Goal: Transaction & Acquisition: Purchase product/service

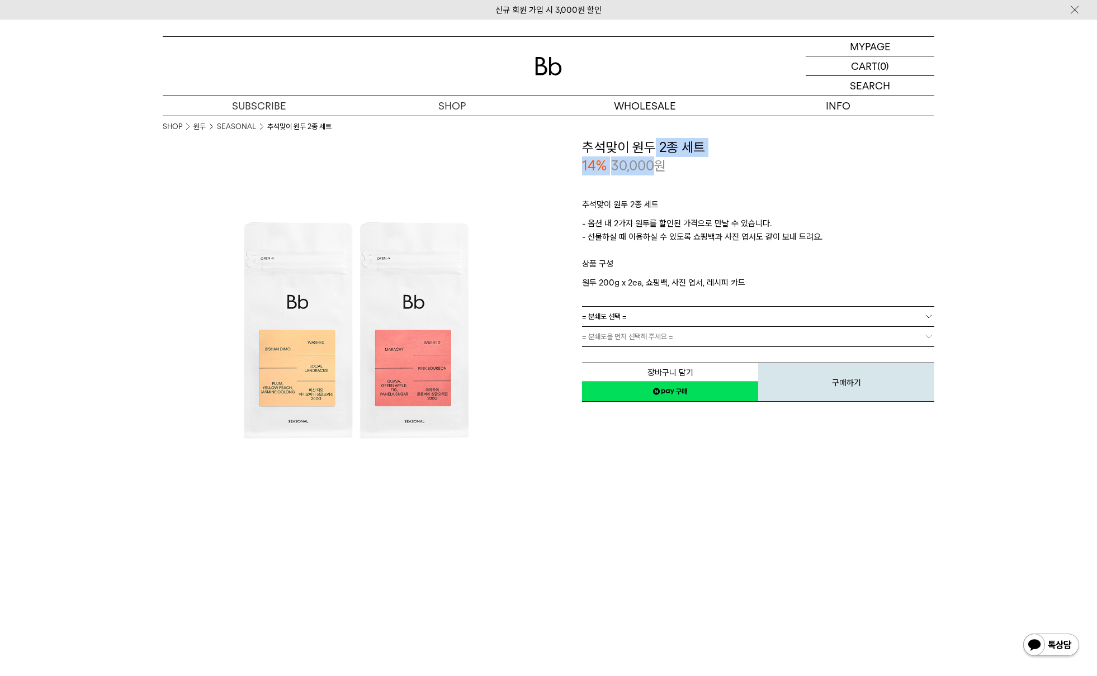
drag, startPoint x: 650, startPoint y: 162, endPoint x: 657, endPoint y: 173, distance: 13.5
click at [650, 164] on div "**********" at bounding box center [758, 156] width 352 height 37
click at [660, 176] on div "추석맞이 원두 2종 세트 - 옵션 내 2가지 원두를 할인된 가격으로 만날 수 있습니다. - 선물하실 때 이용하실 수 있도록 쇼핑백과 사진 엽서…" at bounding box center [758, 241] width 352 height 131
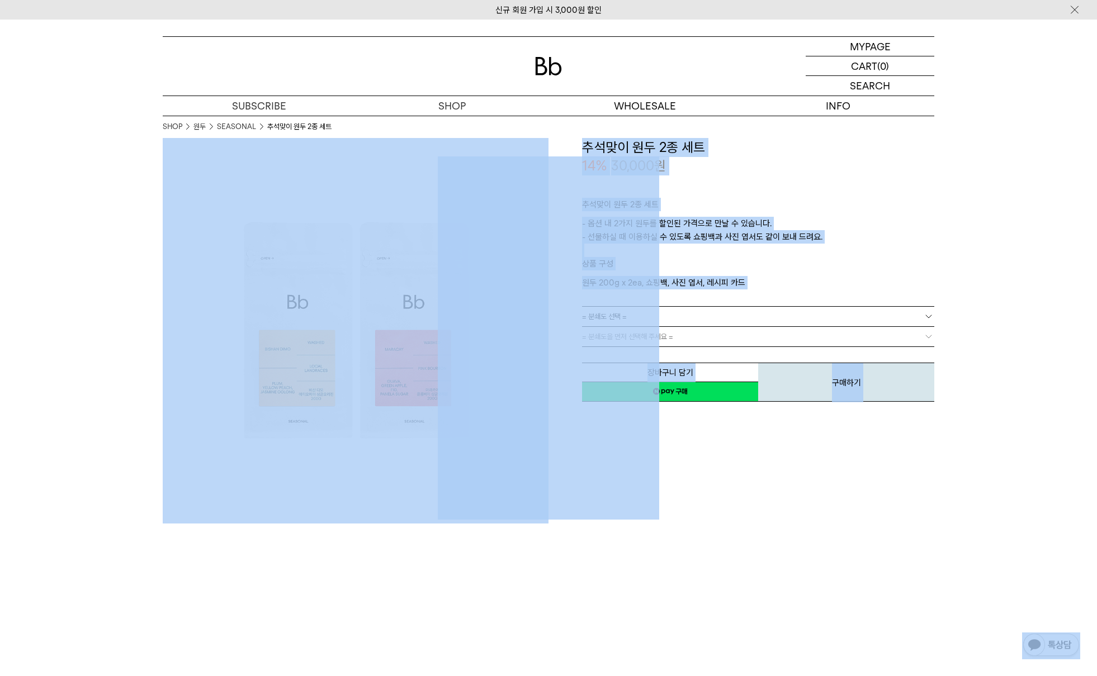
click at [814, 176] on div "추석맞이 원두 2종 세트 - 옵션 내 2가지 원두를 할인된 가격으로 만날 수 있습니다. - 선물하실 때 이용하실 수 있도록 쇼핑백과 사진 엽서…" at bounding box center [758, 241] width 352 height 131
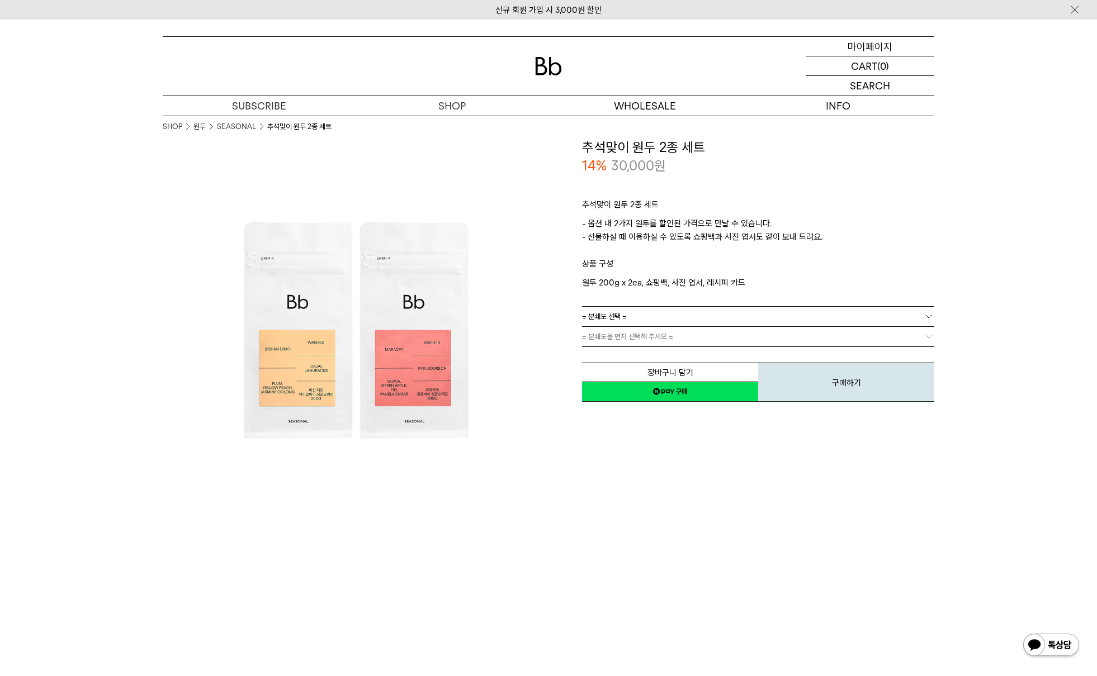
click at [855, 44] on p "마이페이지" at bounding box center [869, 46] width 45 height 19
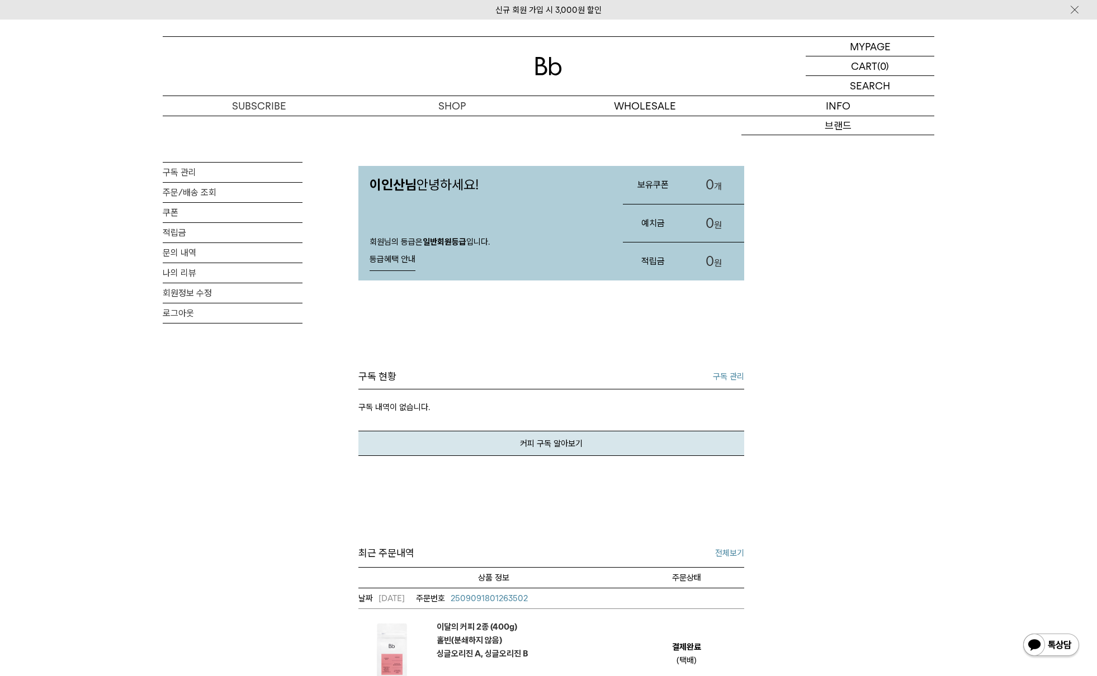
scroll to position [185, 0]
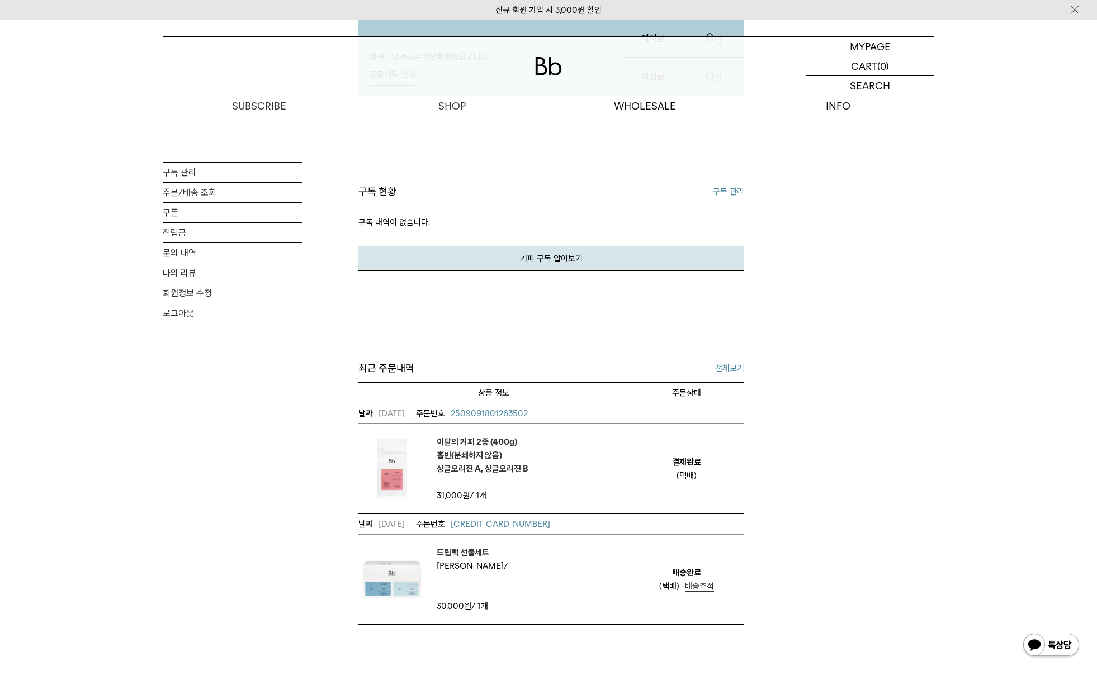
drag, startPoint x: 534, startPoint y: 467, endPoint x: 534, endPoint y: 476, distance: 8.4
click at [534, 476] on td "이달의 커피 2종 (400g) 홀빈(분쇄하지 않음) 싱글오리진 A, 싱글오리진 B" at bounding box center [493, 468] width 270 height 89
click at [539, 481] on td "이달의 커피 2종 (400g) 홀빈(분쇄하지 않음) 싱글오리진 A, 싱글오리진 B" at bounding box center [493, 468] width 270 height 89
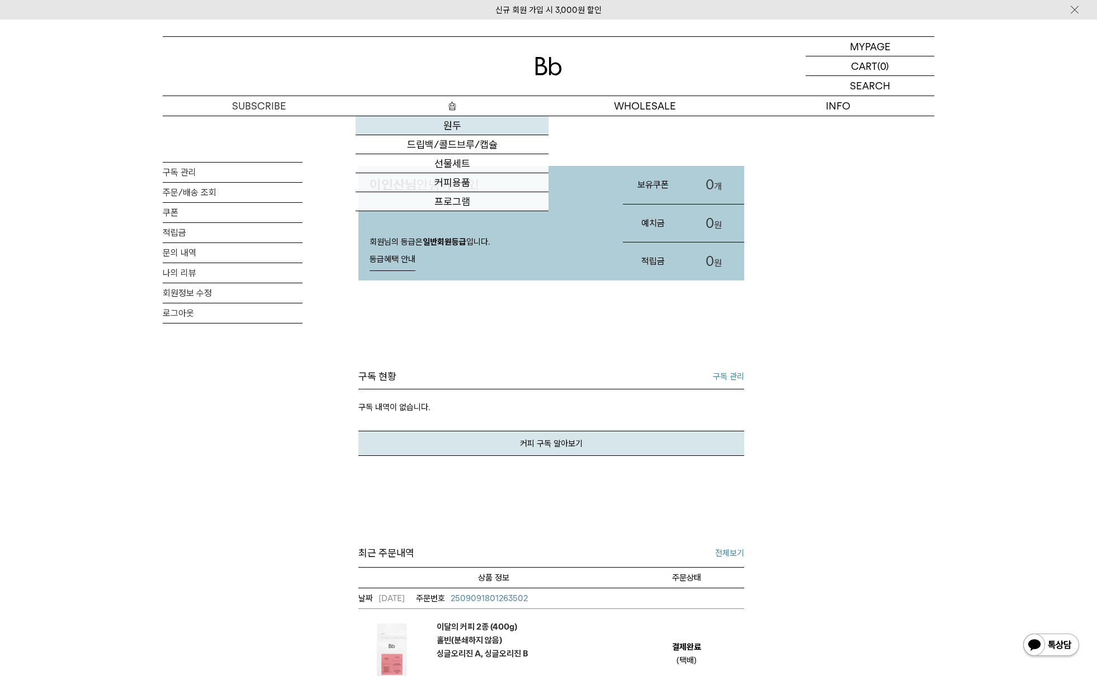
click at [460, 123] on link "원두" at bounding box center [452, 125] width 193 height 19
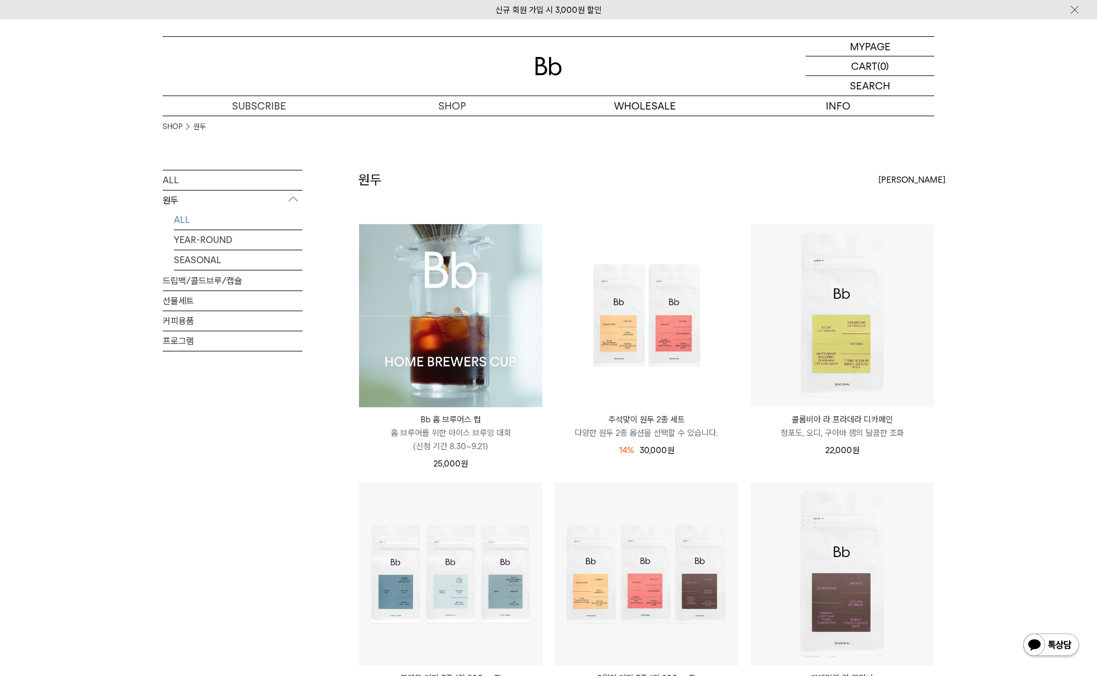
scroll to position [2, 0]
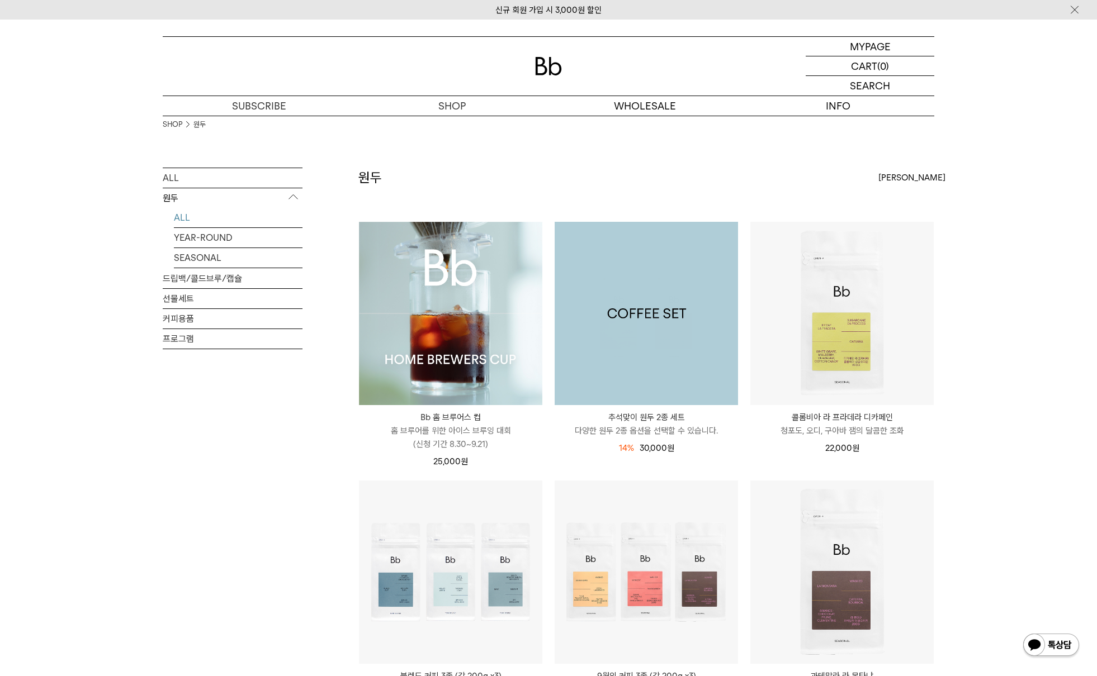
click at [699, 305] on img at bounding box center [646, 313] width 183 height 183
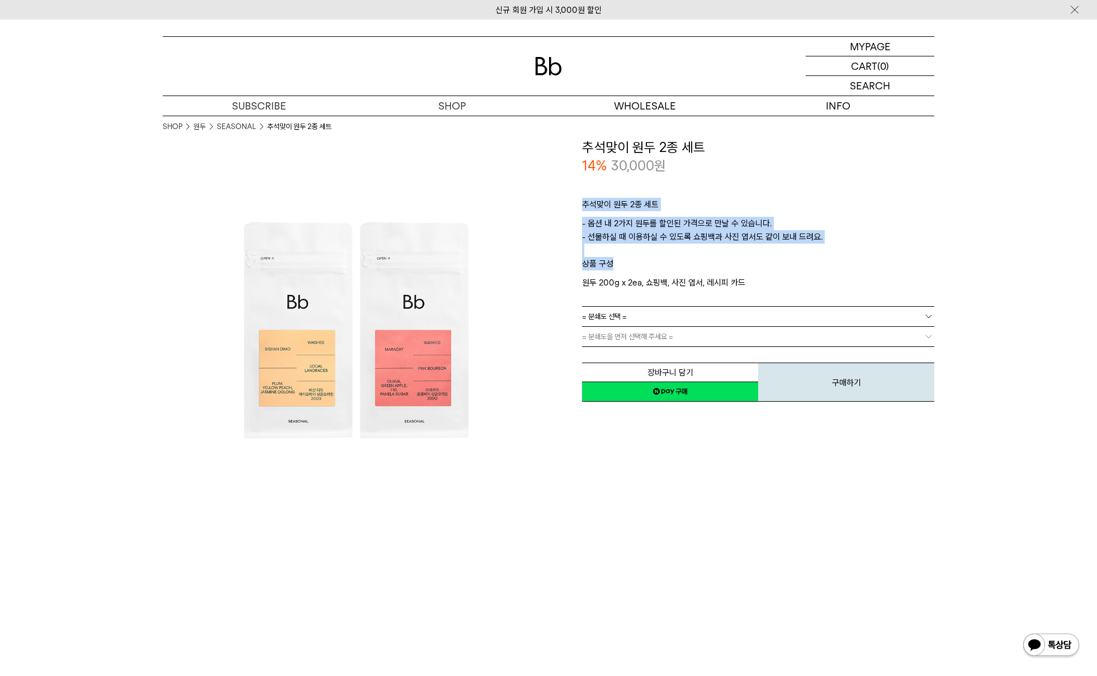
drag, startPoint x: 665, startPoint y: 231, endPoint x: 662, endPoint y: 277, distance: 45.9
click at [662, 274] on div "추석맞이 원두 2종 세트 - 옵션 내 2가지 원두를 할인된 가격으로 만날 수 있습니다. - 선물하실 때 이용하실 수 있도록 쇼핑백과 사진 엽서…" at bounding box center [758, 241] width 352 height 131
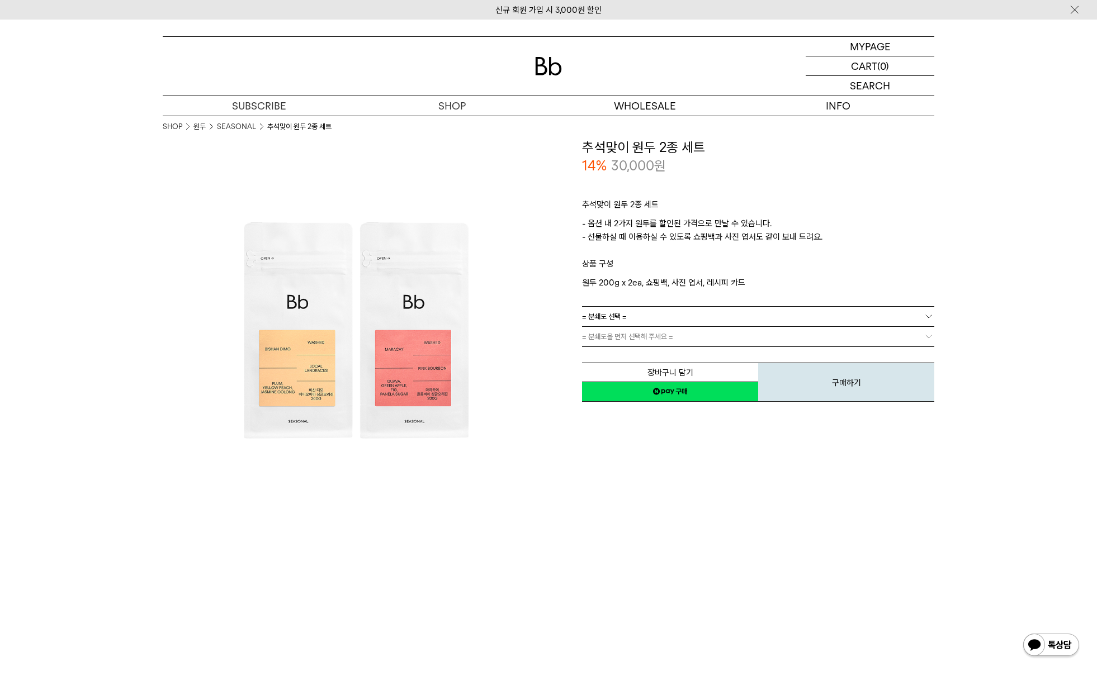
click at [662, 277] on p "원두 200g x 2ea, 쇼핑백, 사진 엽서, 레시피 카드" at bounding box center [758, 282] width 352 height 13
click at [685, 310] on link "= 분쇄도 선택 =" at bounding box center [758, 317] width 352 height 20
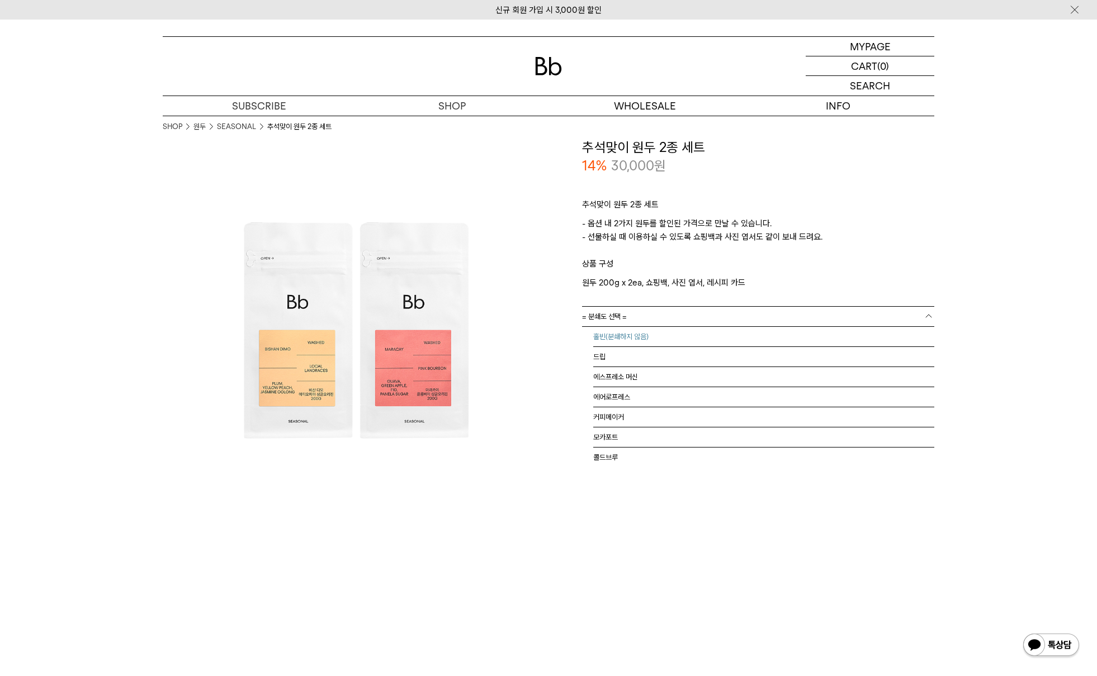
click at [673, 331] on li "홀빈(분쇄하지 않음)" at bounding box center [763, 337] width 341 height 20
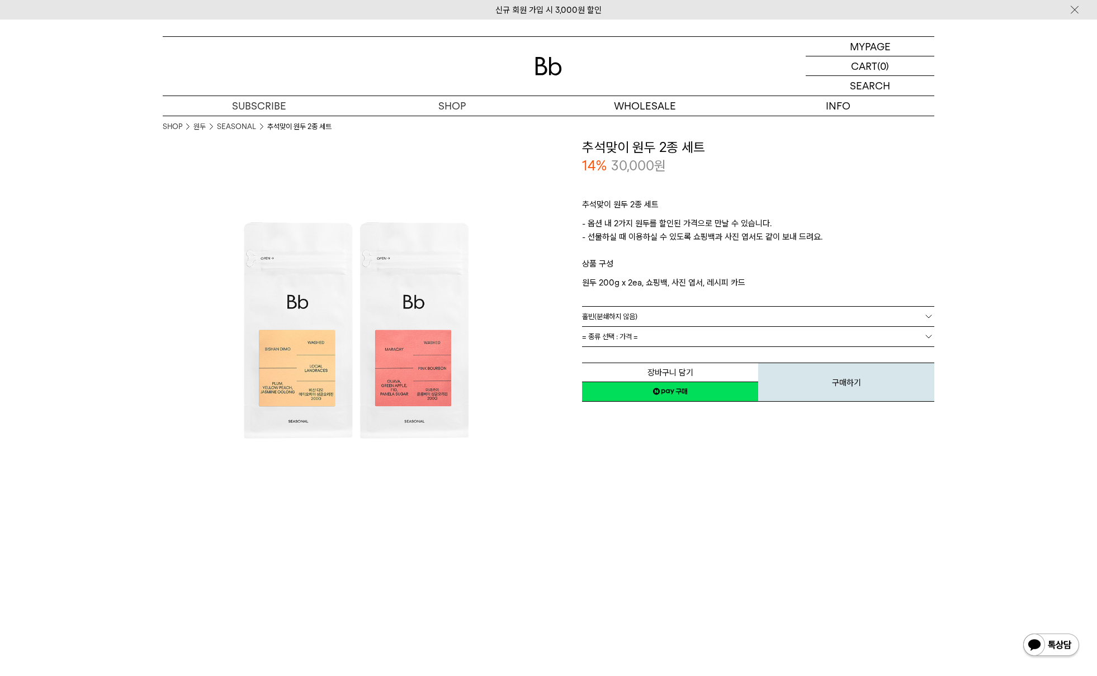
click at [667, 341] on link "= 종류 선택 : 가격 =" at bounding box center [758, 337] width 352 height 20
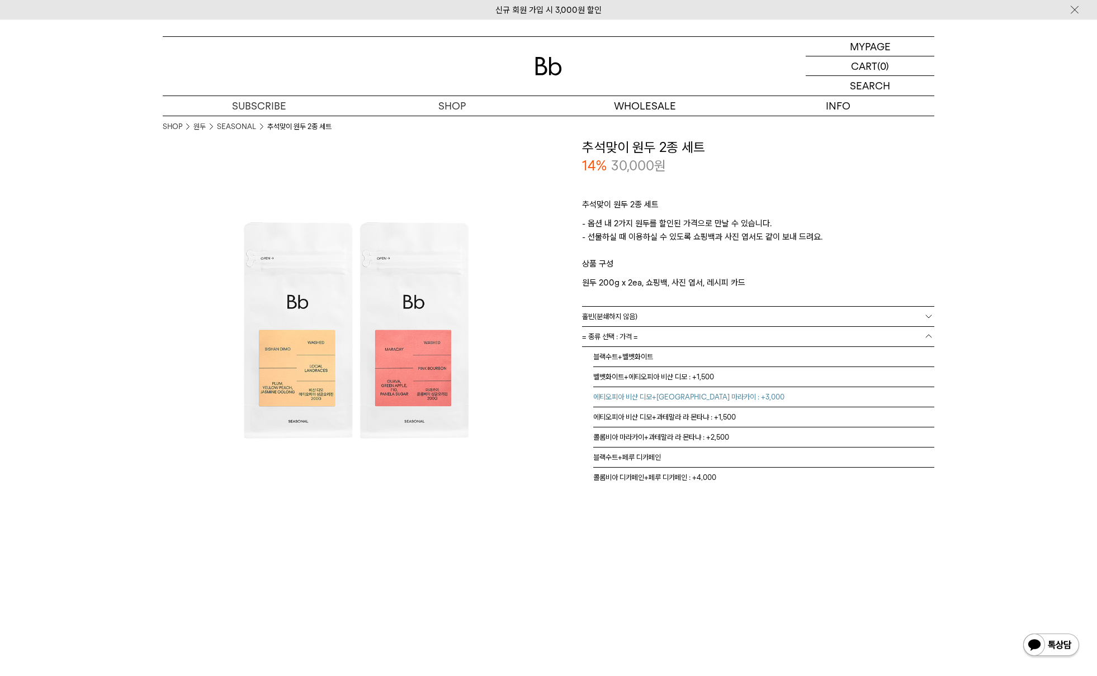
click at [751, 389] on li "에티오피아 비샨 디모+[GEOGRAPHIC_DATA] 마라카이 : +3,000" at bounding box center [763, 397] width 341 height 20
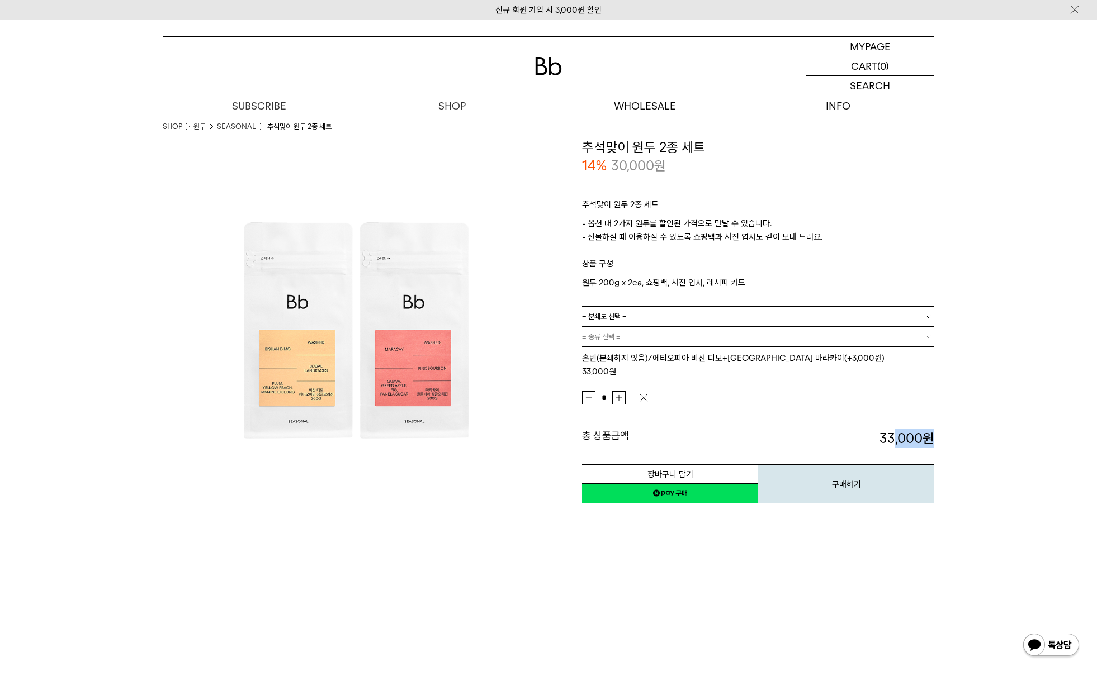
drag, startPoint x: 912, startPoint y: 408, endPoint x: 952, endPoint y: 408, distance: 39.7
